Goal: Information Seeking & Learning: Understand process/instructions

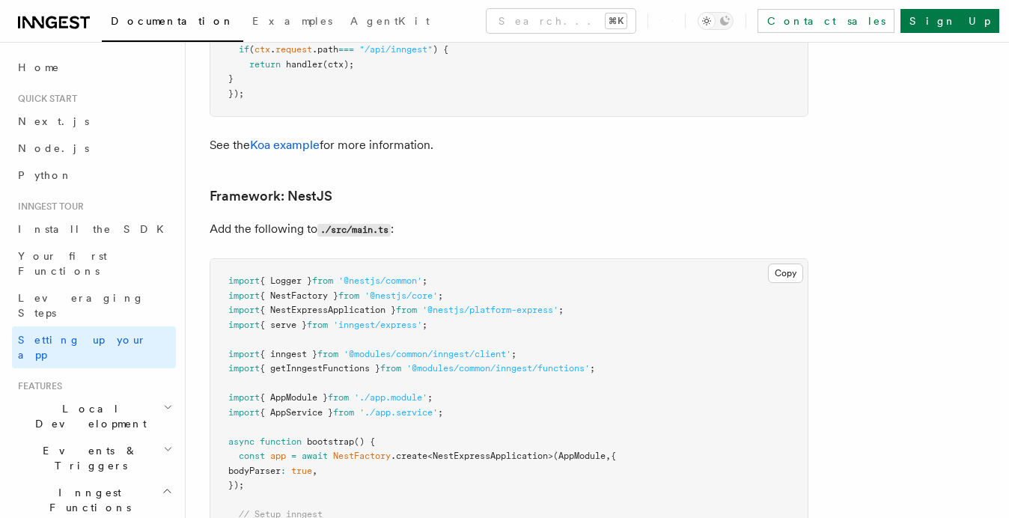
scroll to position [8843, 0]
click at [184, 192] on icon at bounding box center [185, 199] width 15 height 15
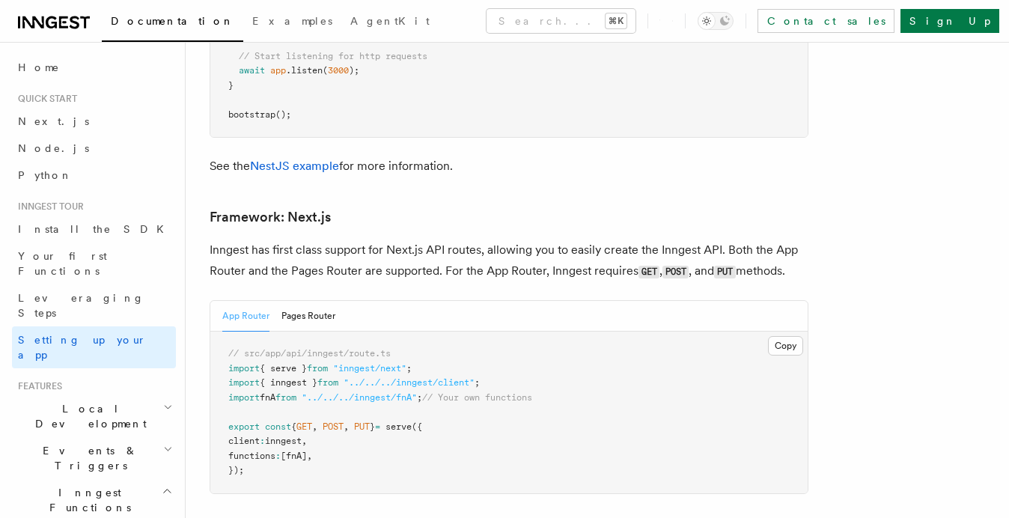
scroll to position [9646, 0]
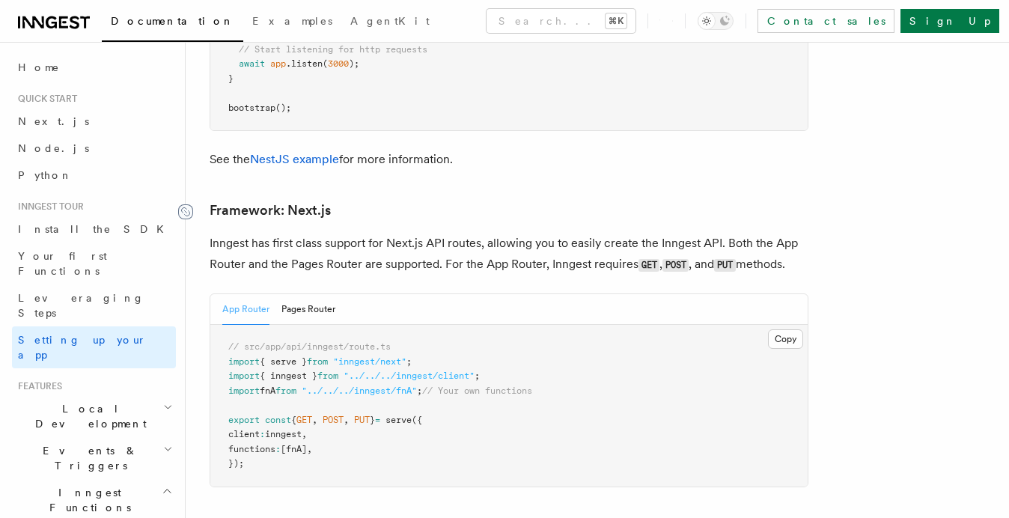
click at [185, 204] on icon at bounding box center [185, 211] width 15 height 15
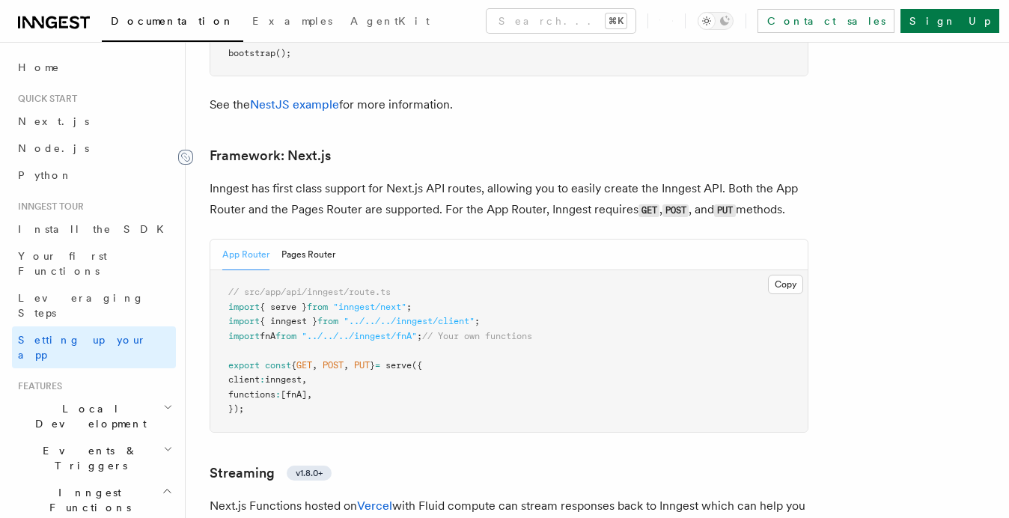
scroll to position [9706, 0]
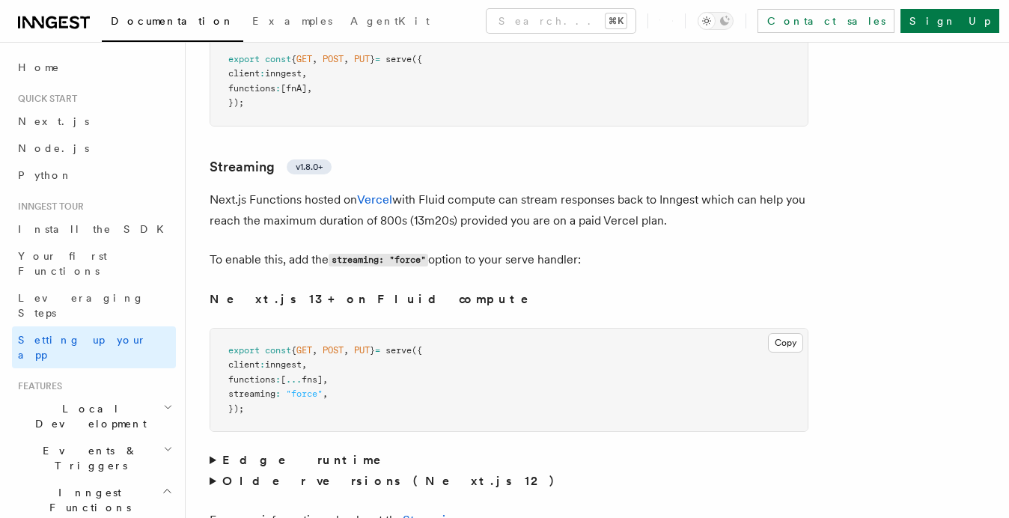
scroll to position [10004, 0]
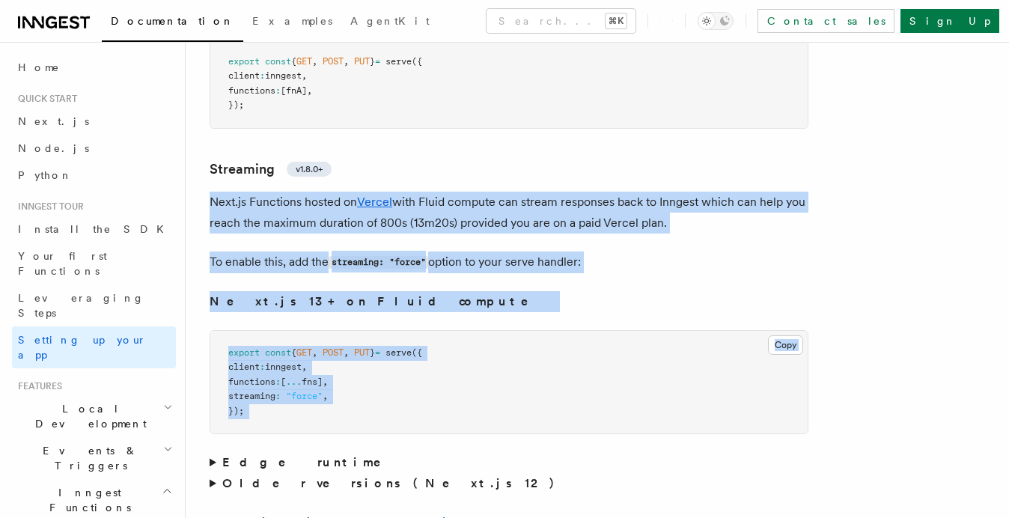
drag, startPoint x: 409, startPoint y: 374, endPoint x: 205, endPoint y: 130, distance: 317.9
copy article "Next.js Functions hosted on Vercel with Fluid compute can stream responses back…"
